Goal: Information Seeking & Learning: Learn about a topic

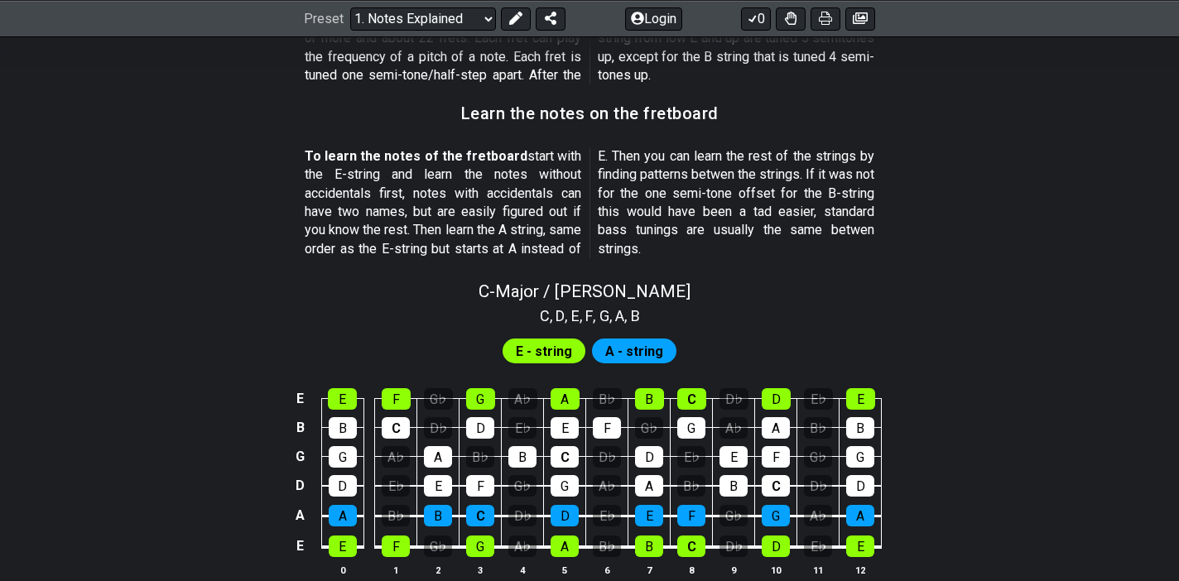
scroll to position [1442, 0]
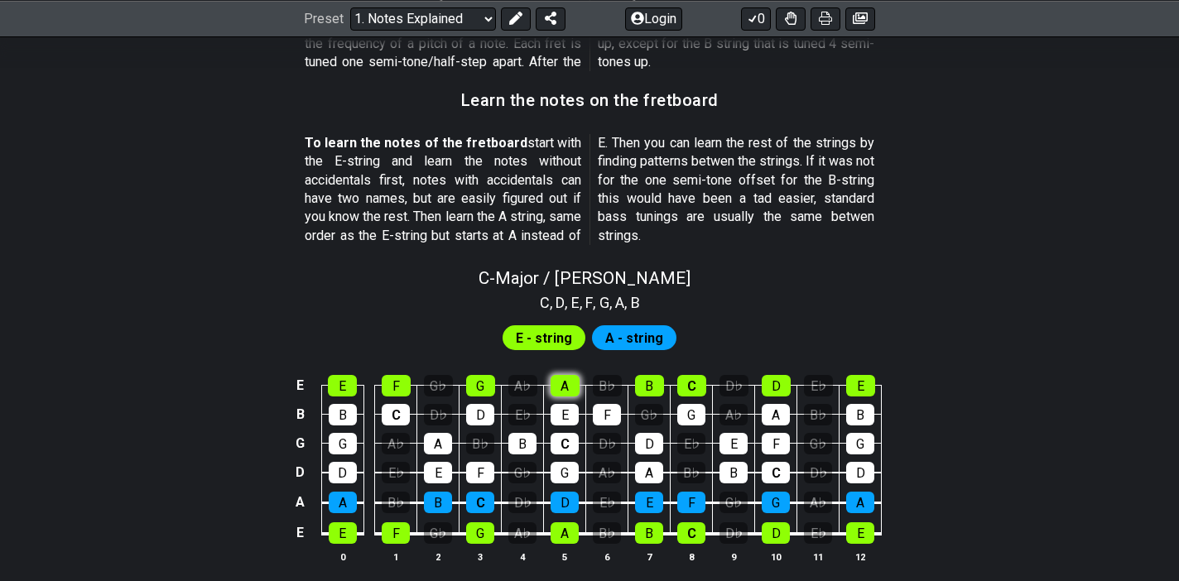
click at [563, 382] on div "A" at bounding box center [565, 386] width 29 height 22
click at [540, 327] on span "E - string" at bounding box center [544, 338] width 56 height 24
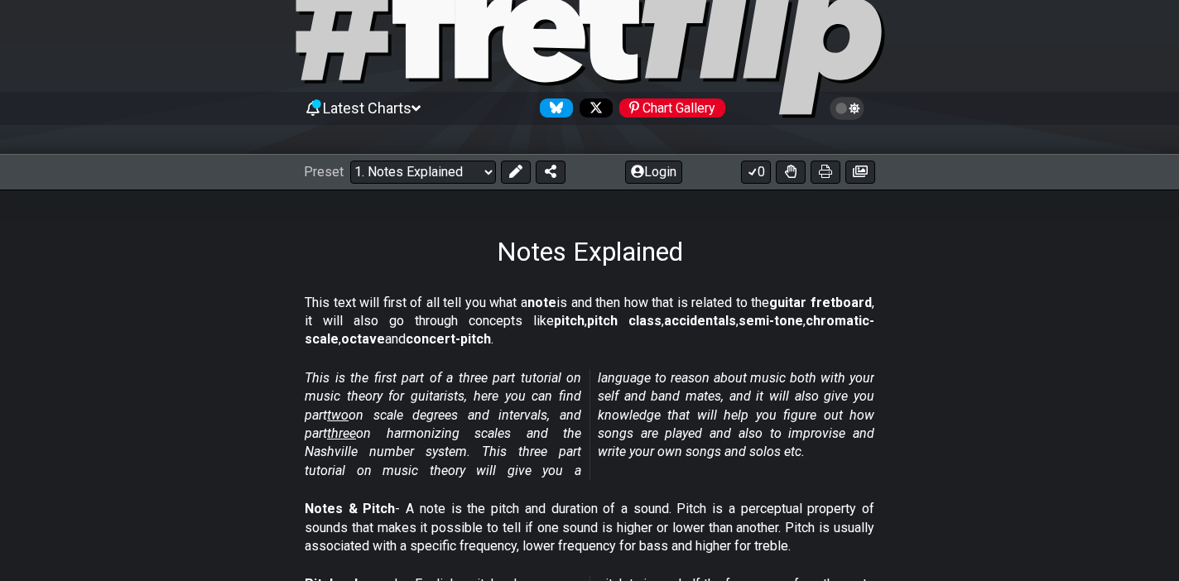
click at [461, 420] on em "This is the first part of a three part tutorial on music theory for guitarists,…" at bounding box center [590, 424] width 570 height 108
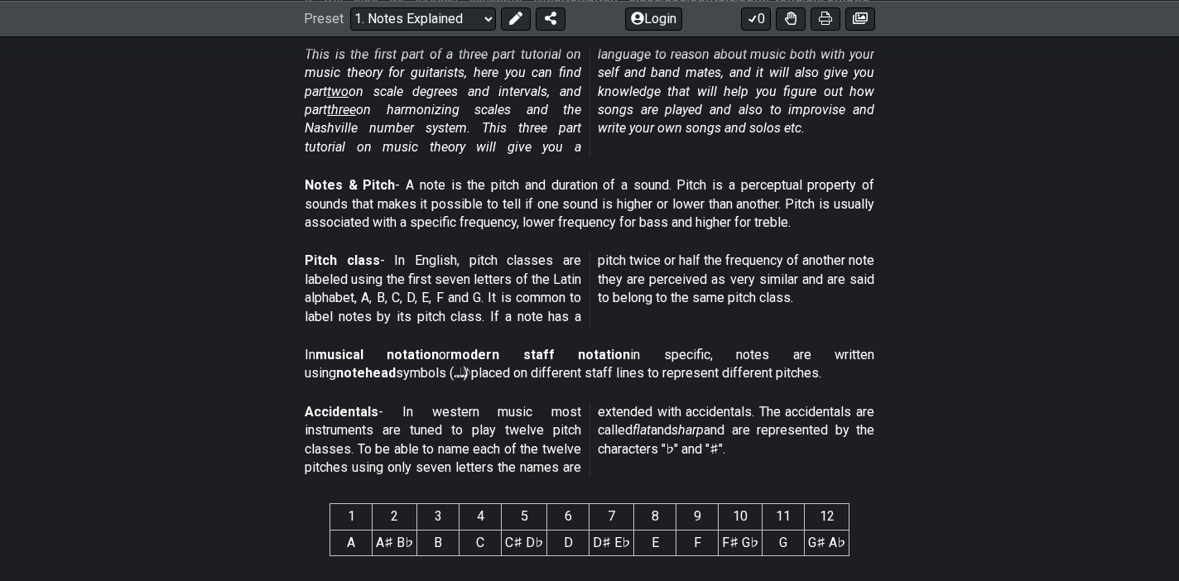
scroll to position [451, 0]
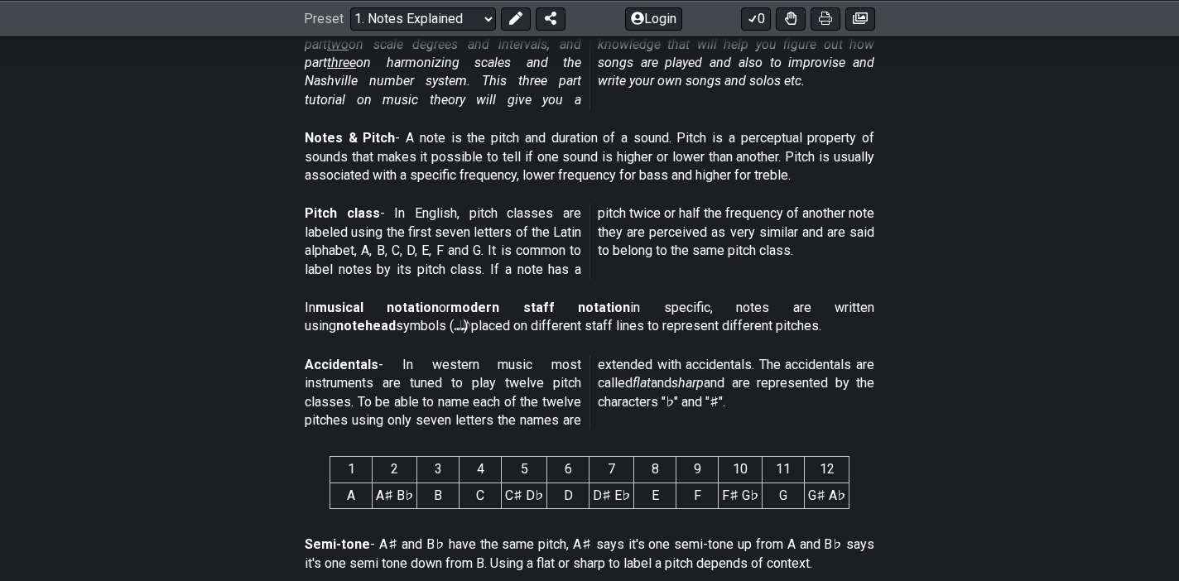
click at [306, 362] on strong "Accidentals" at bounding box center [342, 365] width 74 height 16
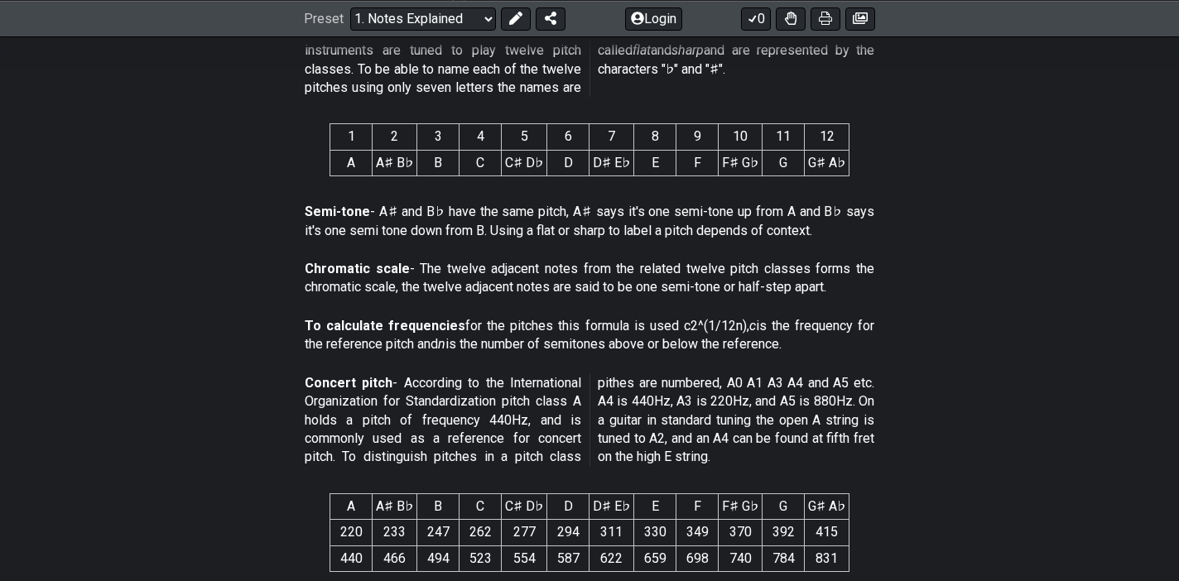
scroll to position [814, 0]
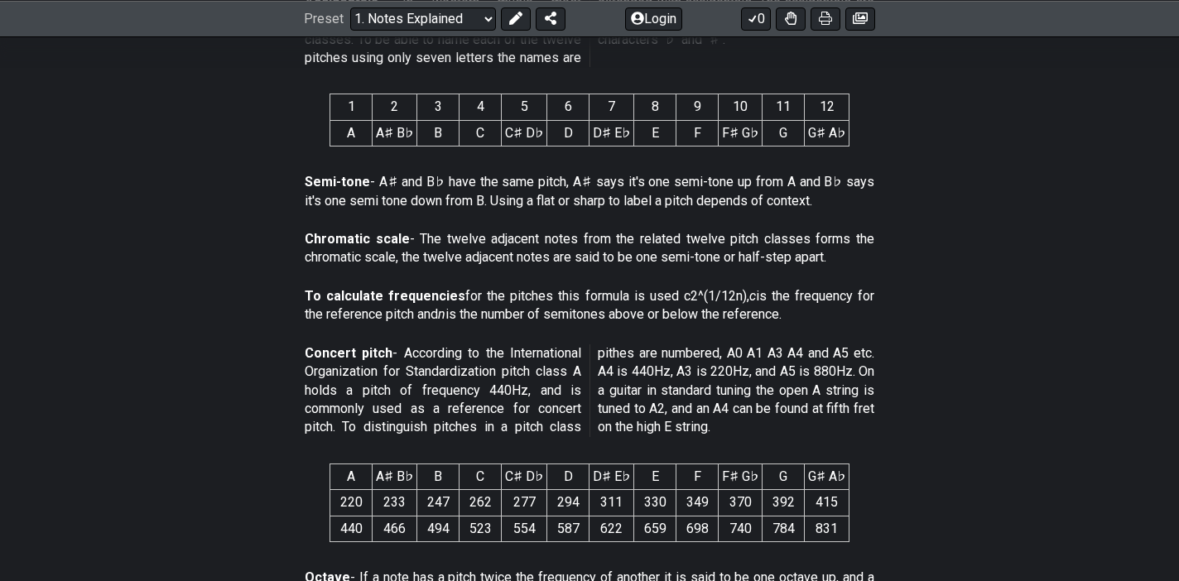
click at [304, 353] on section "Concert pitch - According to the International Organization for Standardization…" at bounding box center [589, 394] width 1179 height 113
drag, startPoint x: 304, startPoint y: 349, endPoint x: 555, endPoint y: 415, distance: 260.0
click at [555, 415] on p "Concert pitch - According to the International Organization for Standardization…" at bounding box center [590, 390] width 570 height 93
click at [576, 427] on p "Concert pitch - According to the International Organization for Standardization…" at bounding box center [590, 390] width 570 height 93
drag, startPoint x: 576, startPoint y: 427, endPoint x: 453, endPoint y: 401, distance: 126.0
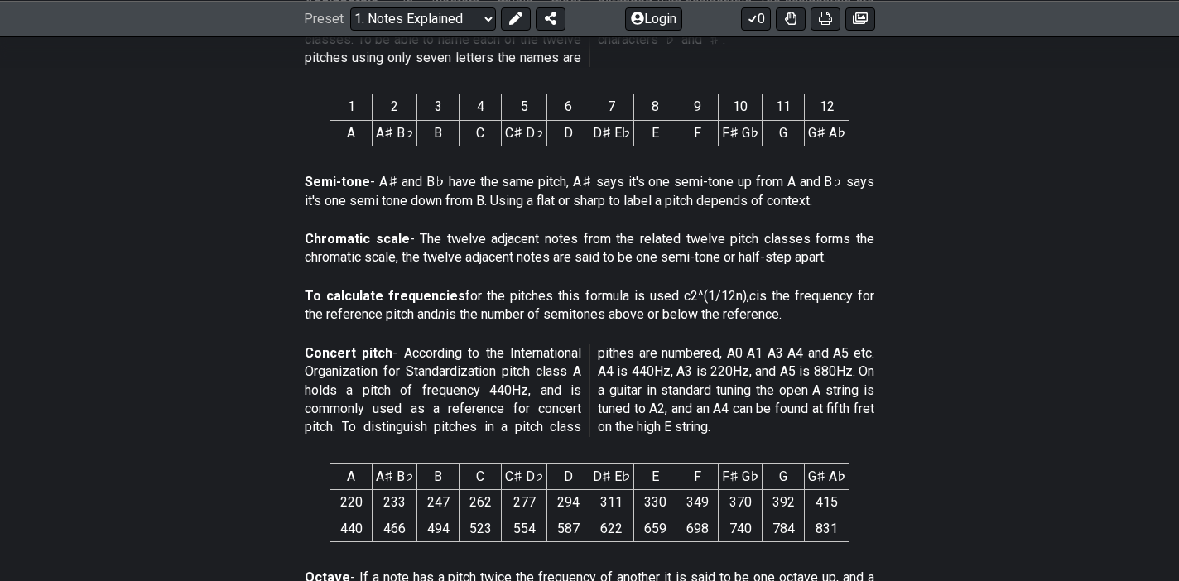
click at [453, 401] on p "Concert pitch - According to the International Organization for Standardization…" at bounding box center [590, 390] width 570 height 93
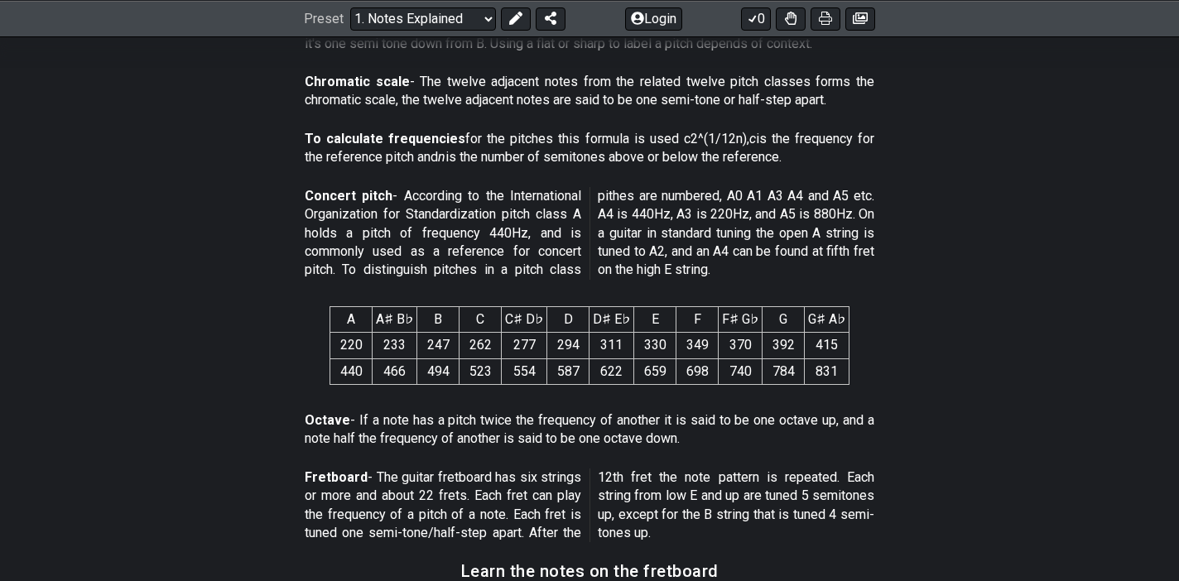
scroll to position [965, 0]
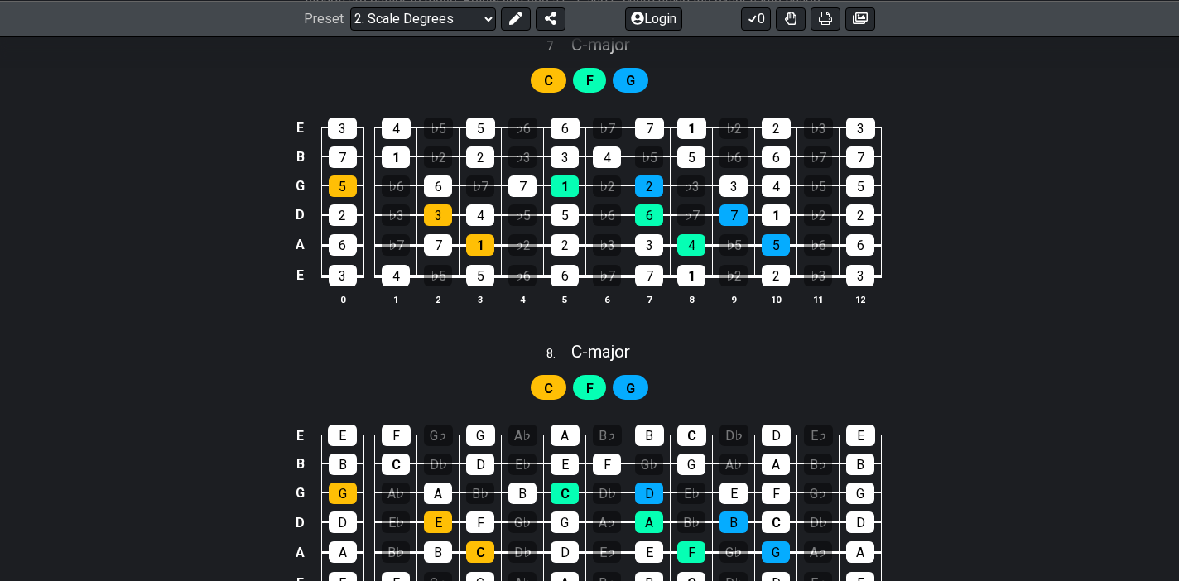
scroll to position [3676, 0]
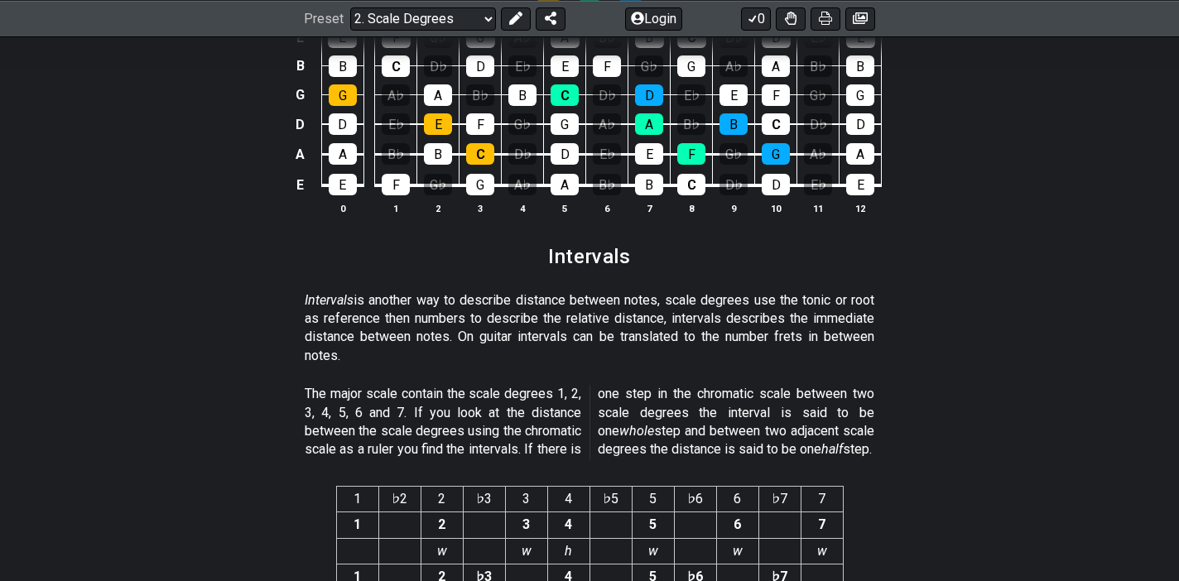
scroll to position [3974, 0]
